Goal: Use online tool/utility

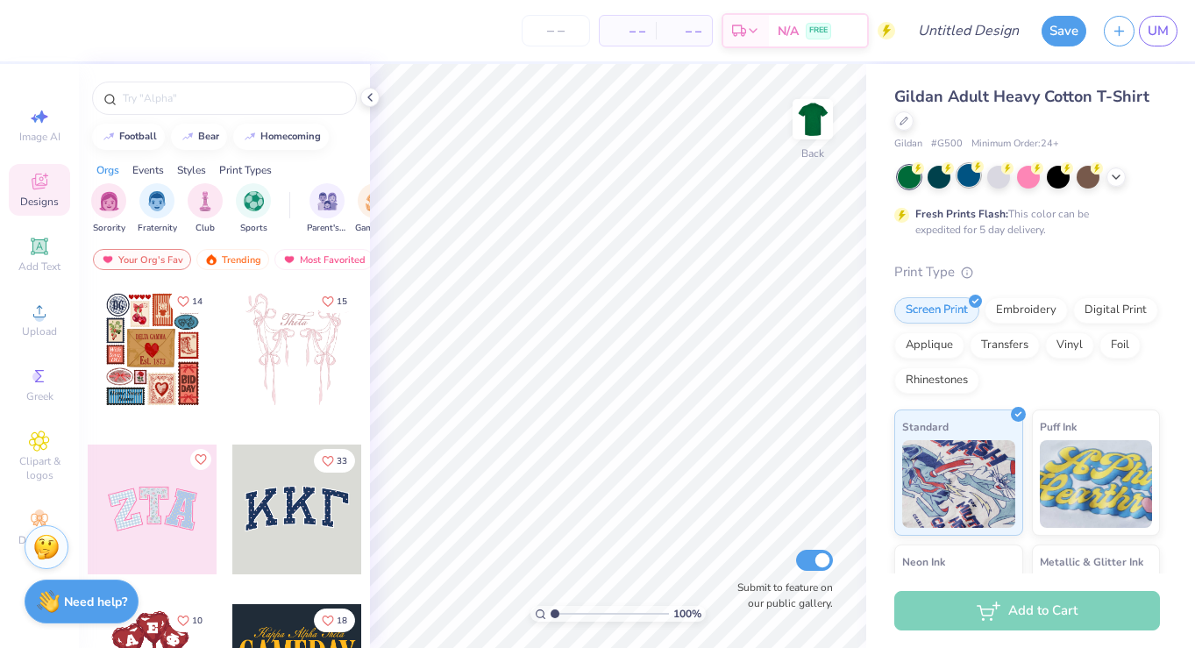
click at [970, 176] on div at bounding box center [969, 175] width 23 height 23
click at [1116, 176] on icon at bounding box center [1116, 175] width 14 height 14
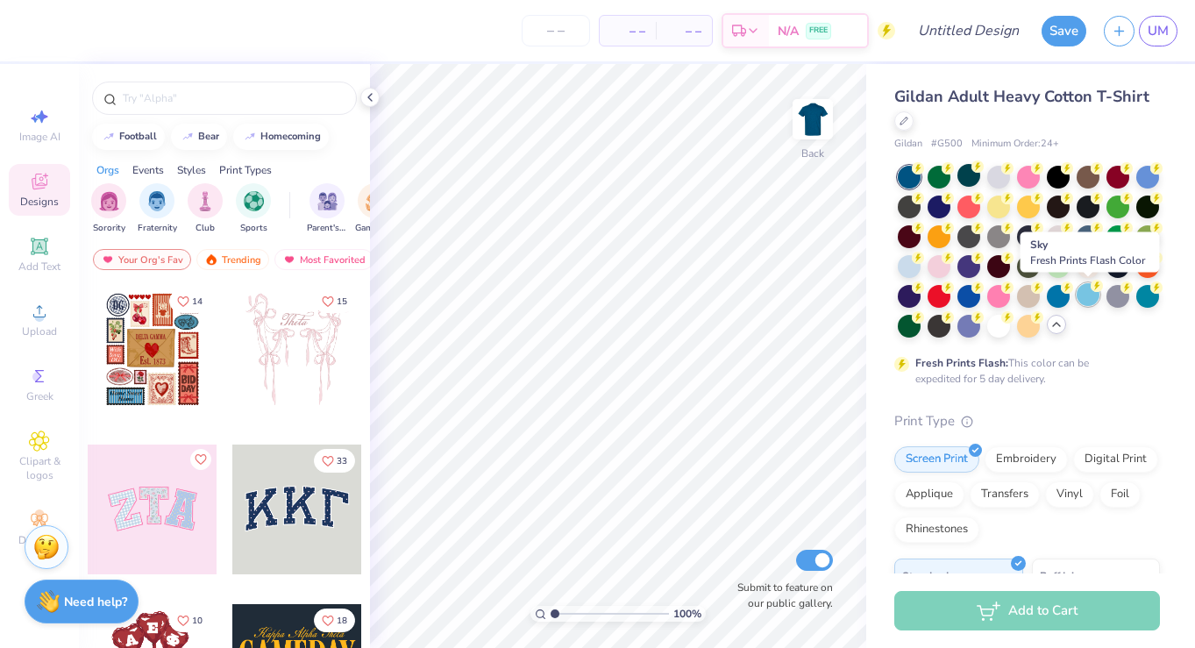
click at [1084, 292] on div at bounding box center [1088, 294] width 23 height 23
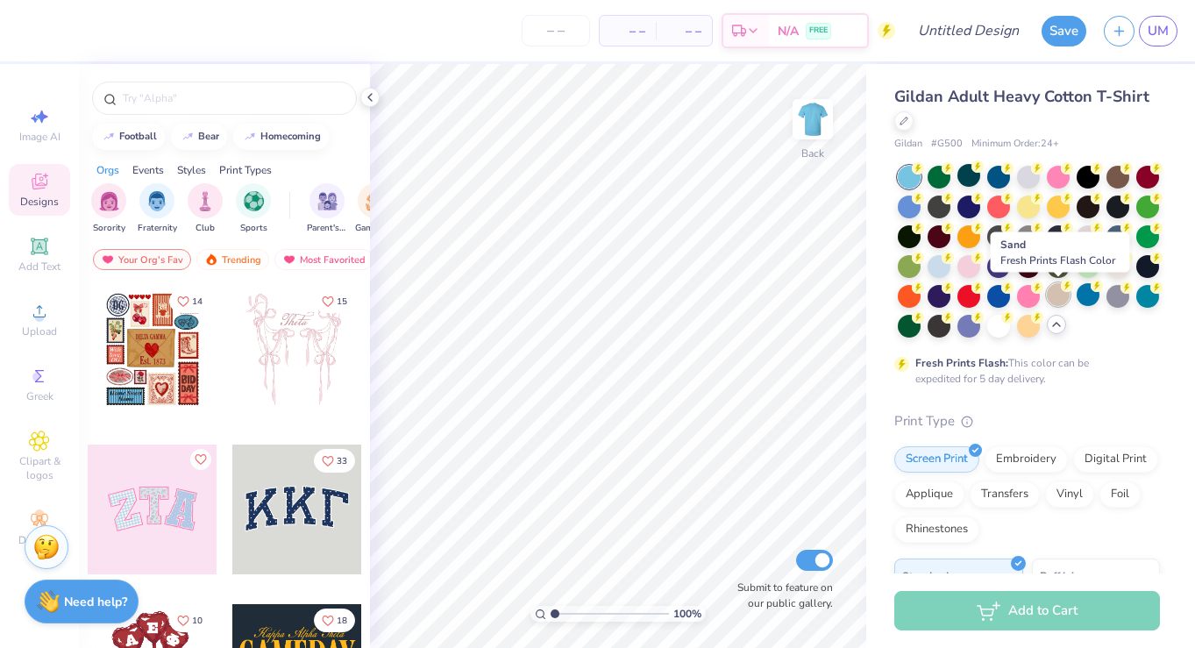
click at [1052, 296] on div at bounding box center [1058, 294] width 23 height 23
click at [1082, 299] on div at bounding box center [1088, 294] width 23 height 23
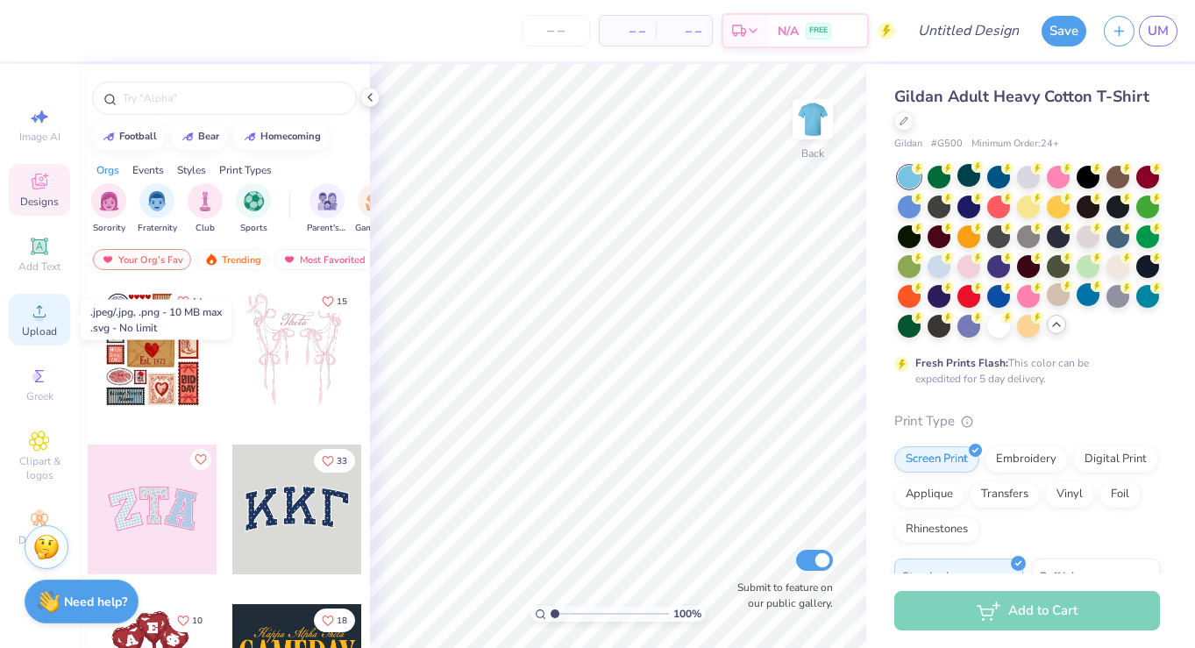
click at [40, 318] on circle at bounding box center [39, 317] width 10 height 10
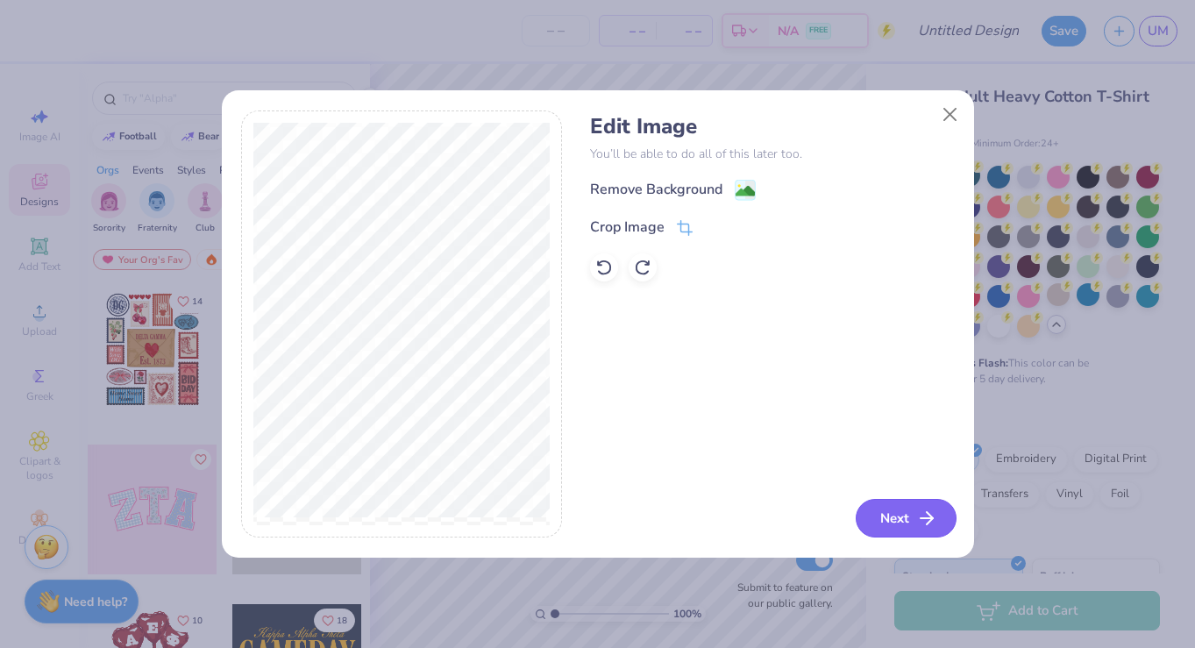
click at [888, 531] on button "Next" at bounding box center [906, 518] width 101 height 39
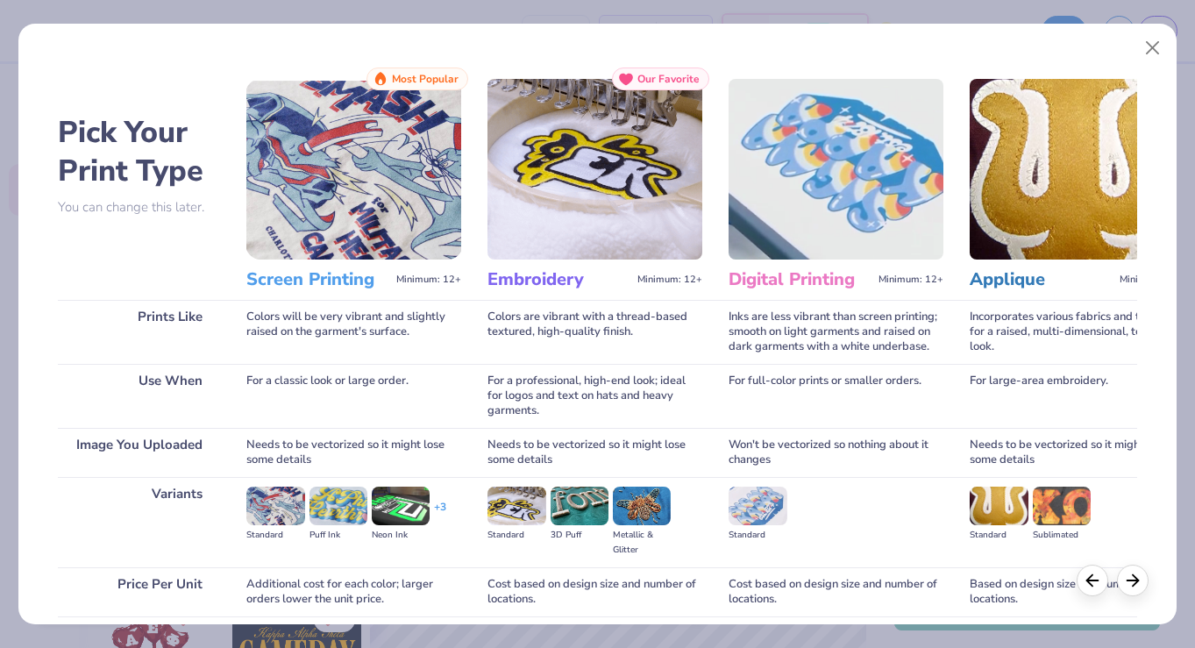
click at [351, 231] on img at bounding box center [353, 169] width 215 height 181
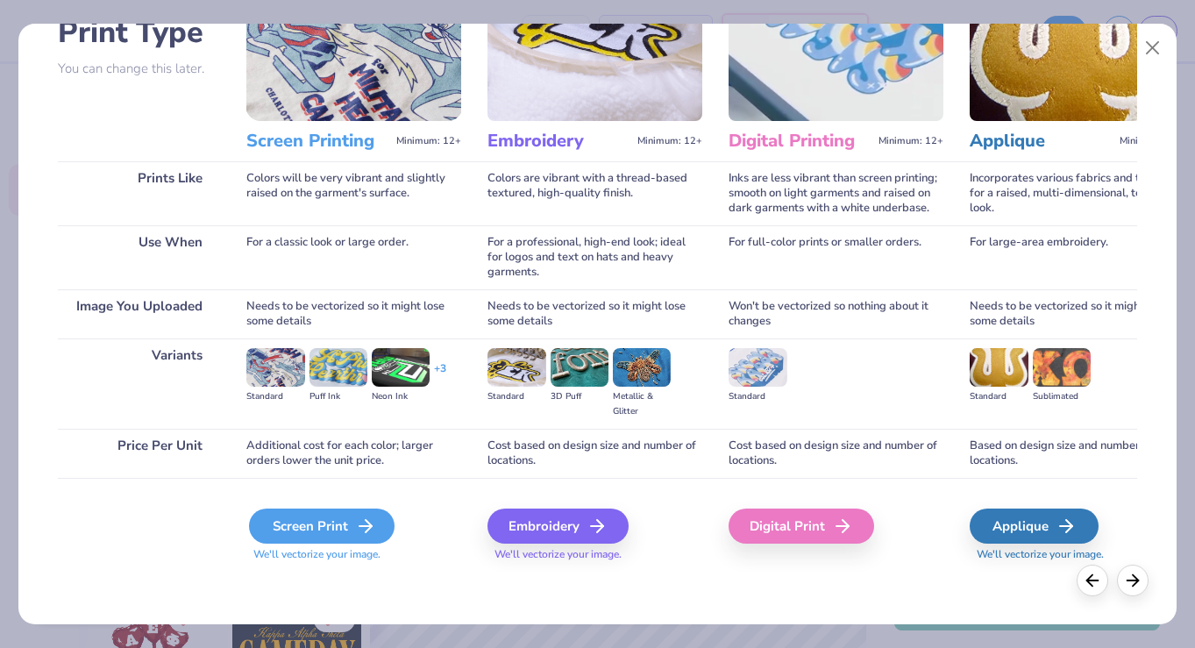
click at [338, 523] on div "Screen Print" at bounding box center [322, 526] width 146 height 35
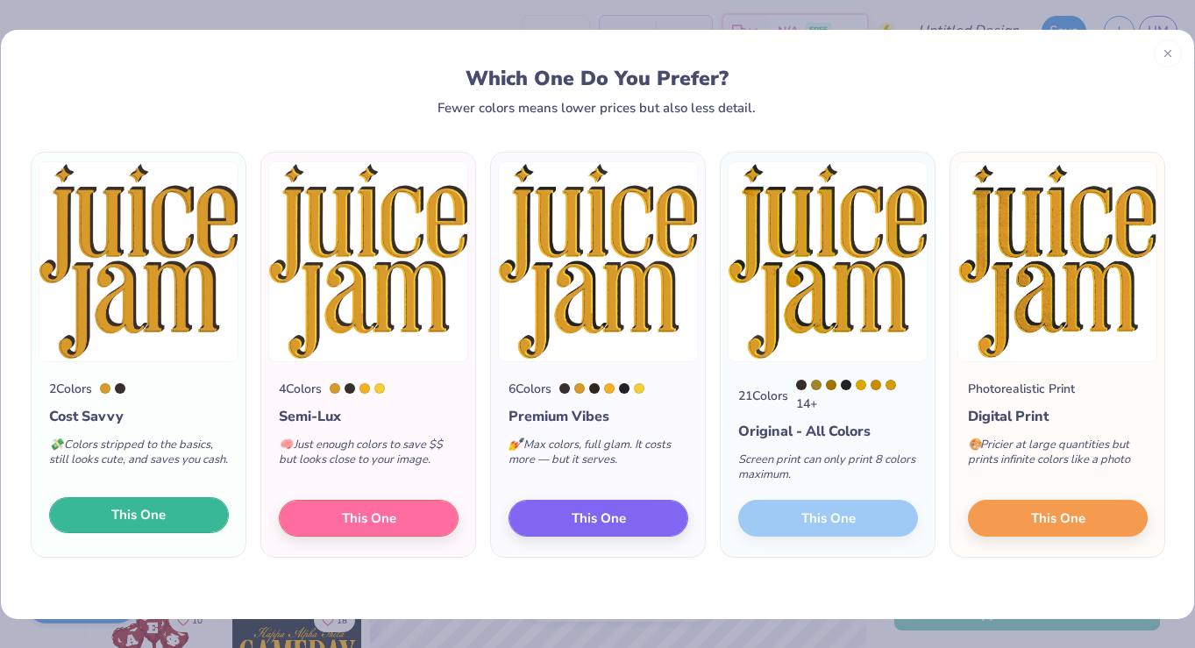
click at [179, 516] on button "This One" at bounding box center [139, 515] width 180 height 37
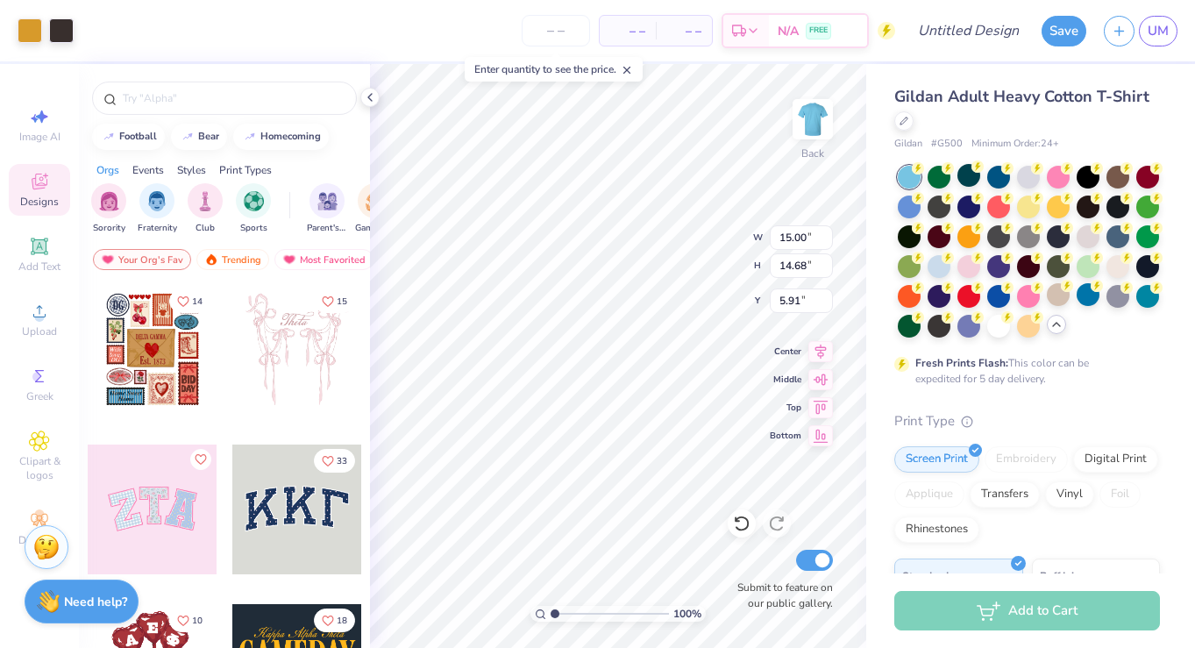
type input "12.56"
type input "12.29"
type input "3.00"
type input "13.21"
type input "12.94"
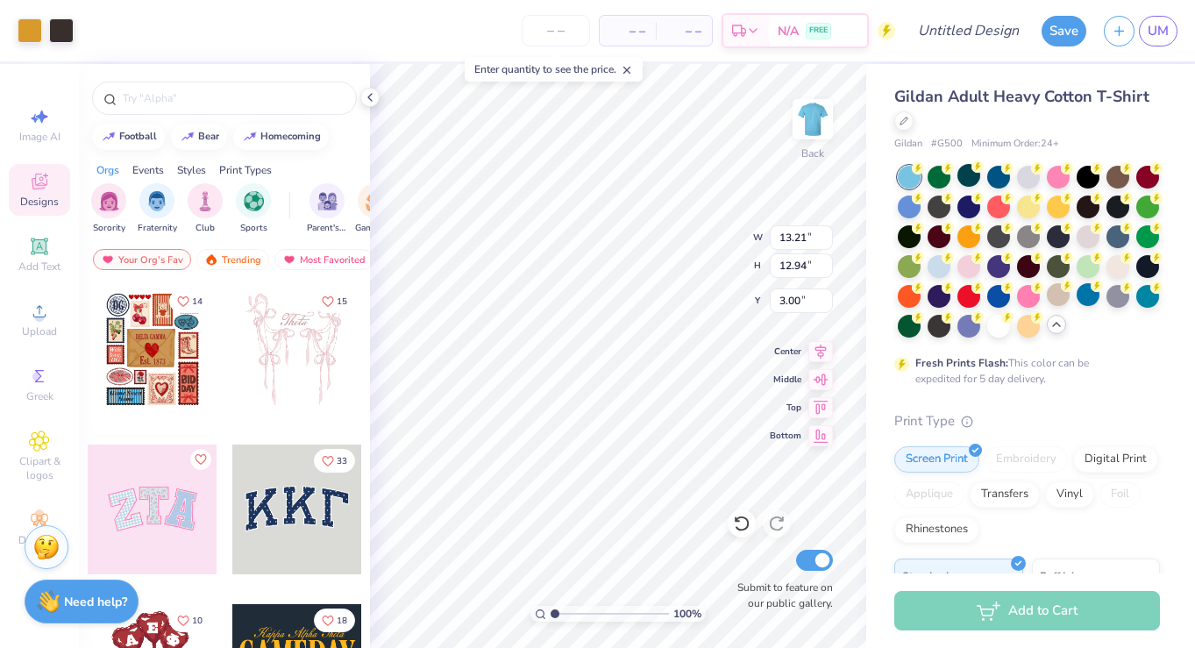
type input "3.67"
click at [573, 39] on input "number" at bounding box center [556, 31] width 68 height 32
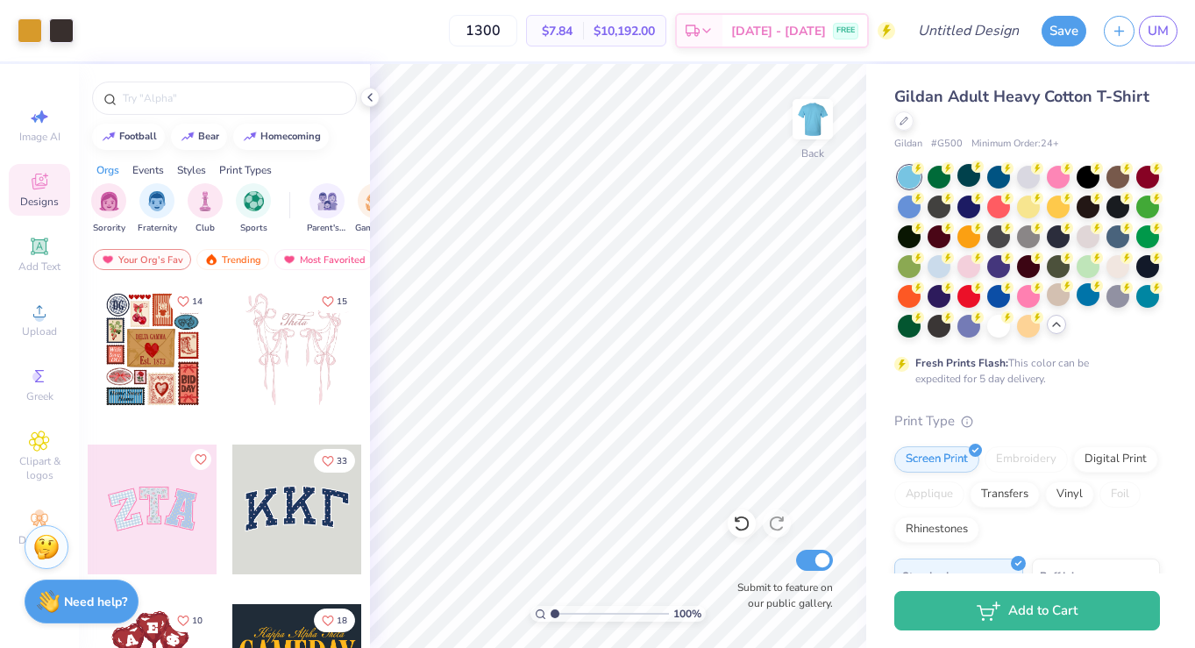
type input "1300"
type input "9.97"
type input "9.76"
type input "4.00"
